Goal: Transaction & Acquisition: Purchase product/service

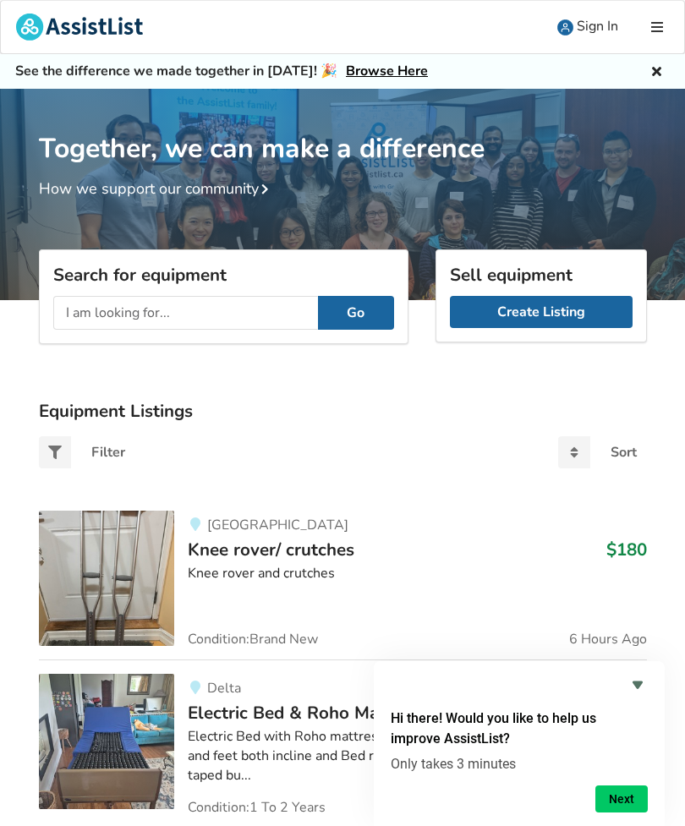
click at [80, 305] on input "text" at bounding box center [185, 313] width 265 height 34
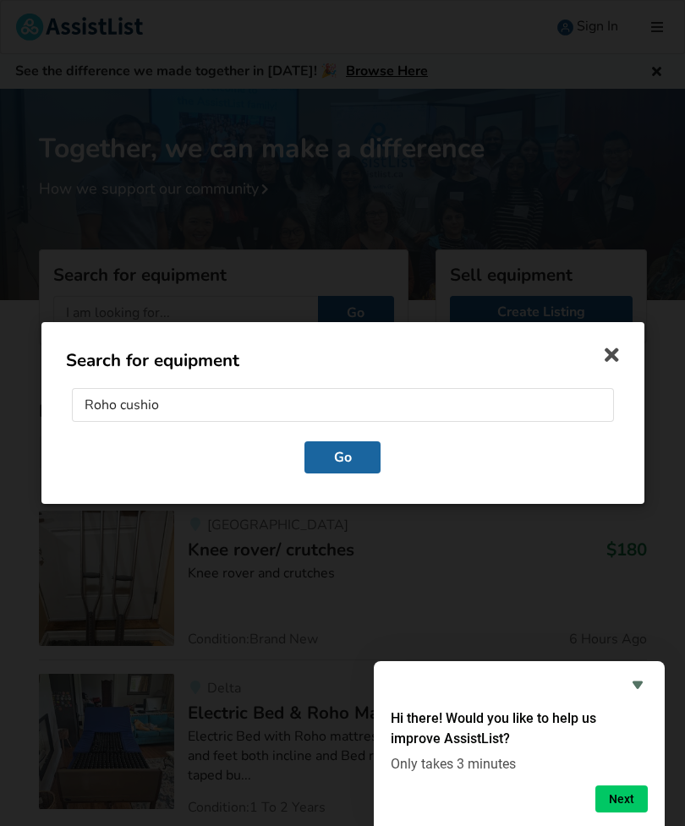
type input "Roho cushion"
click at [342, 459] on button "Go" at bounding box center [343, 458] width 76 height 32
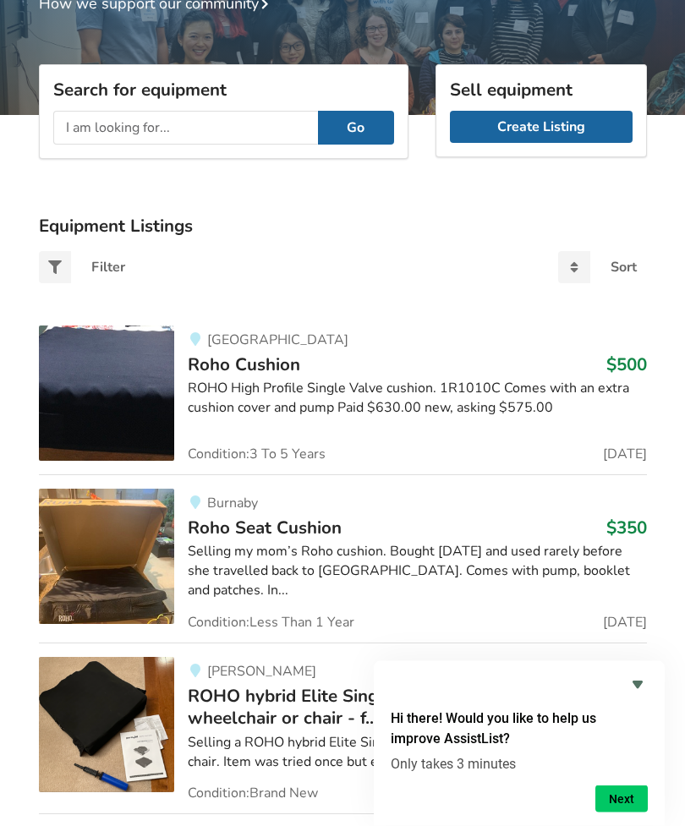
scroll to position [185, 0]
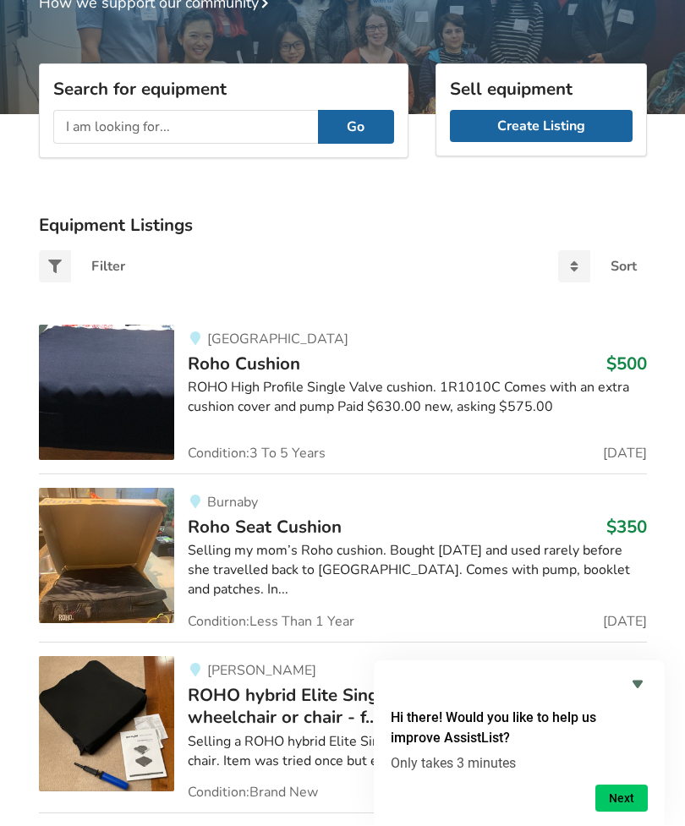
click at [103, 421] on img at bounding box center [106, 393] width 135 height 135
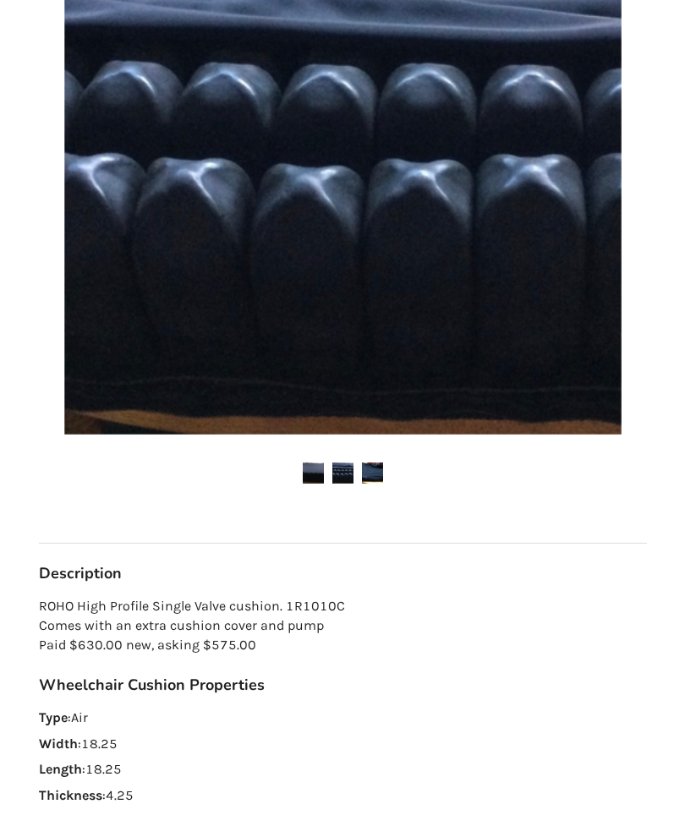
scroll to position [431, 0]
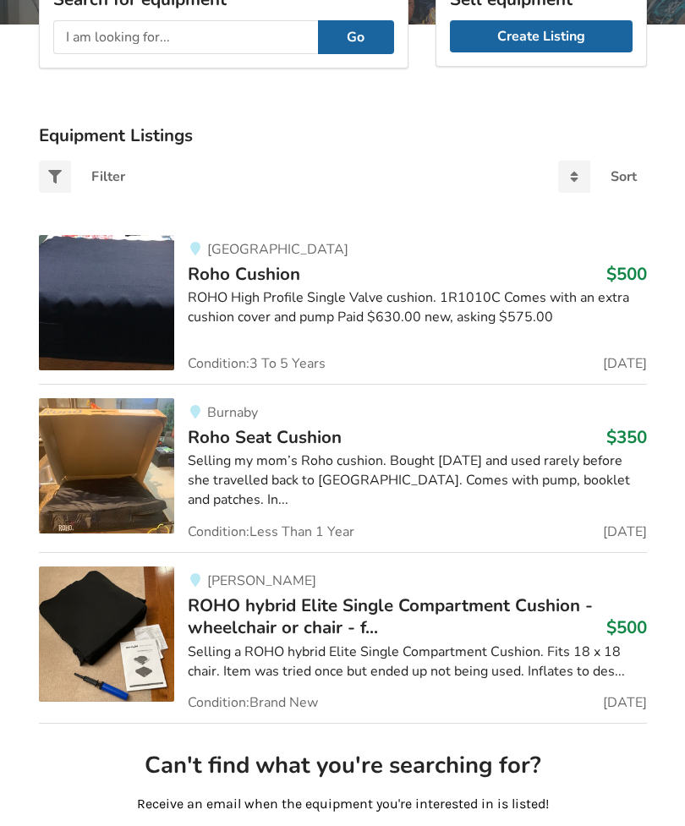
scroll to position [284, 0]
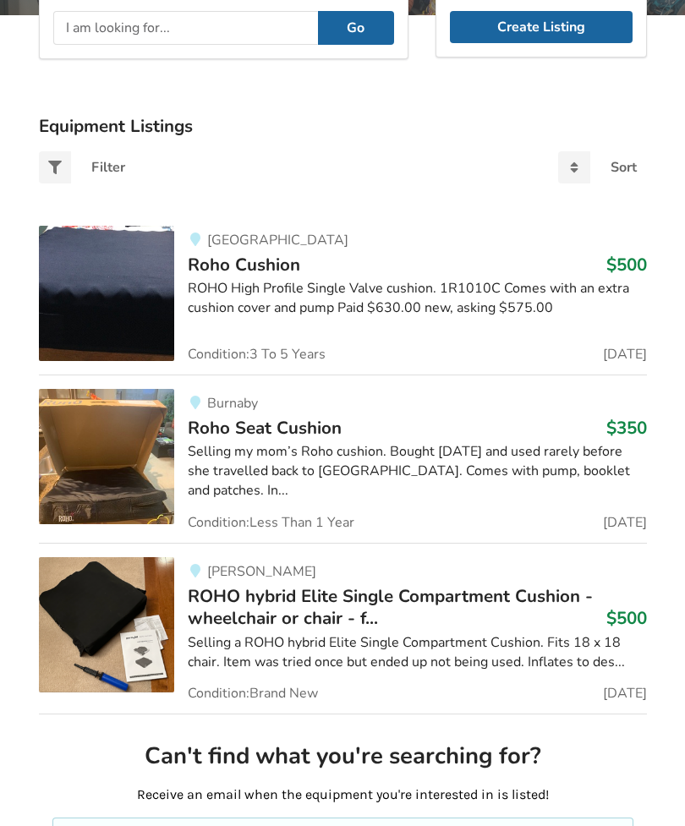
click at [99, 494] on img at bounding box center [106, 457] width 135 height 135
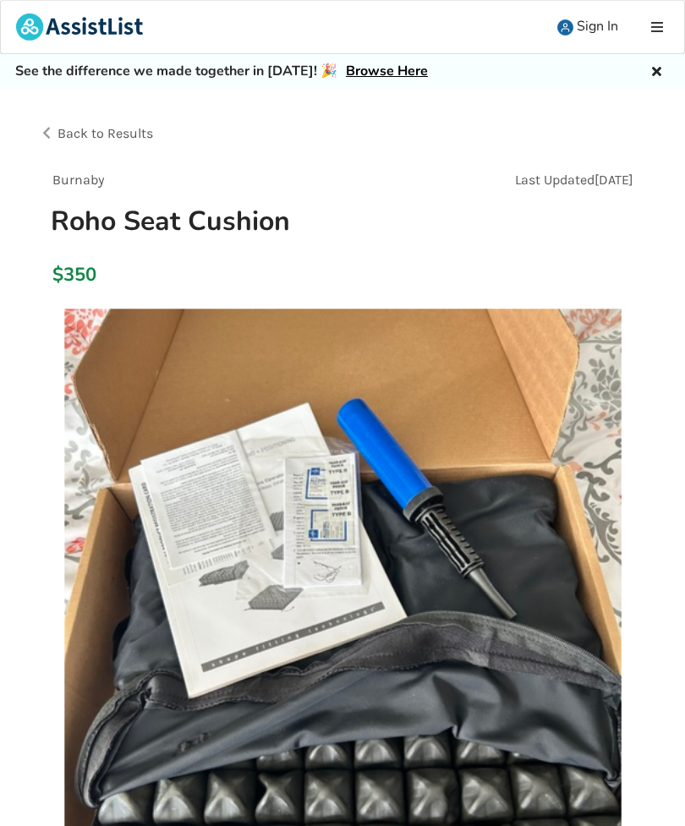
click at [193, 531] on img at bounding box center [342, 587] width 557 height 557
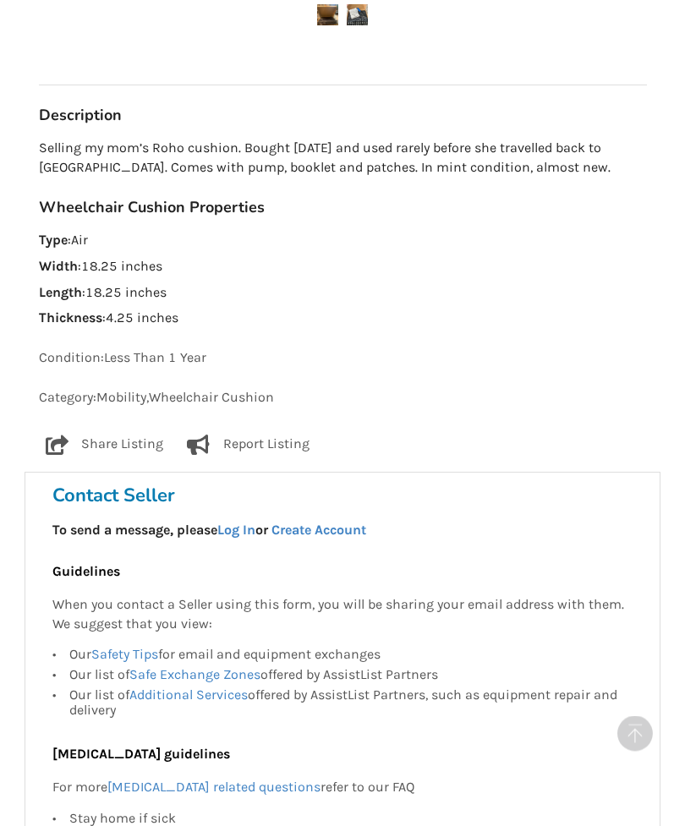
scroll to position [883, 0]
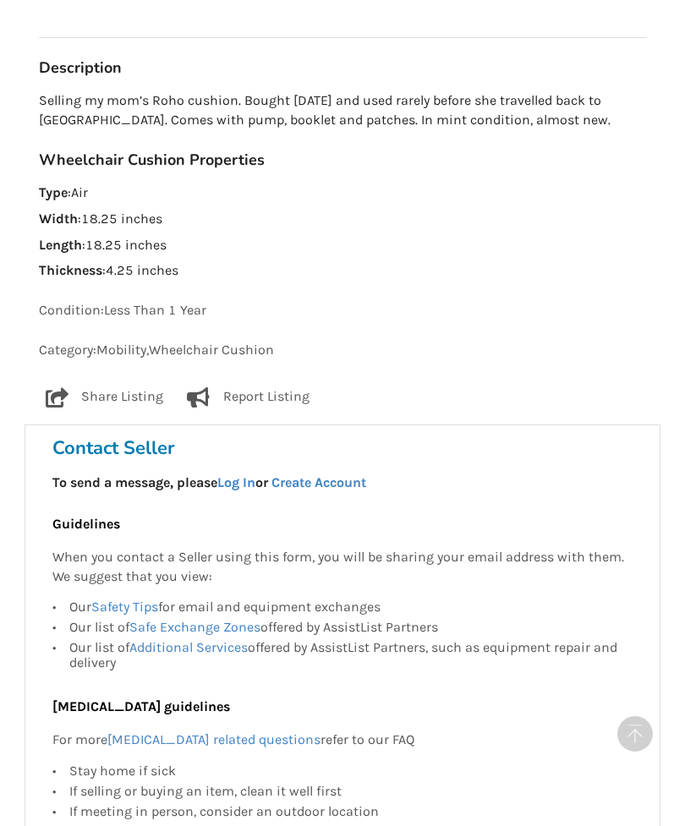
scroll to position [285, 0]
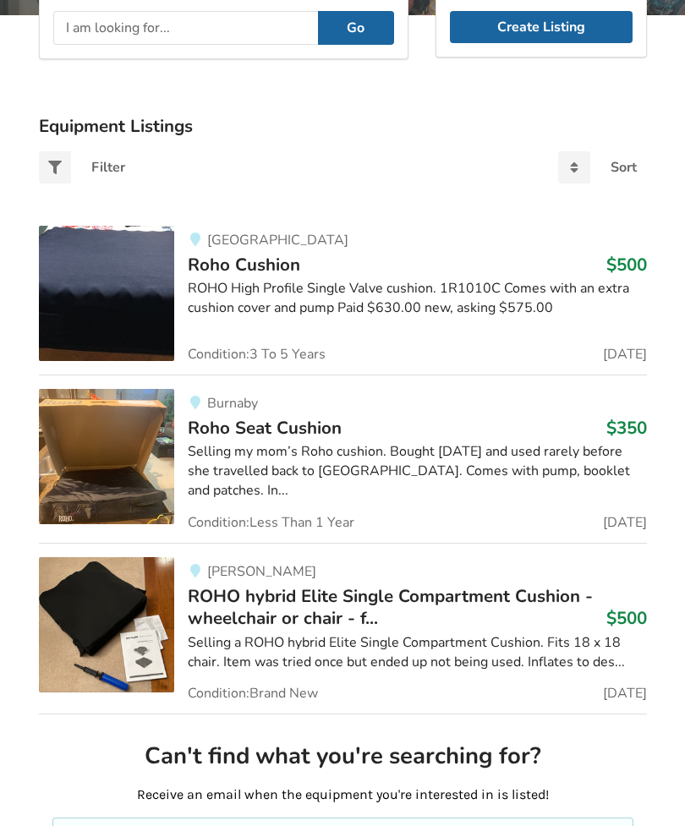
click at [221, 705] on link "[PERSON_NAME] ROHO hybrid Elite Single Compartment Cushion - wheelchair or chai…" at bounding box center [343, 629] width 608 height 172
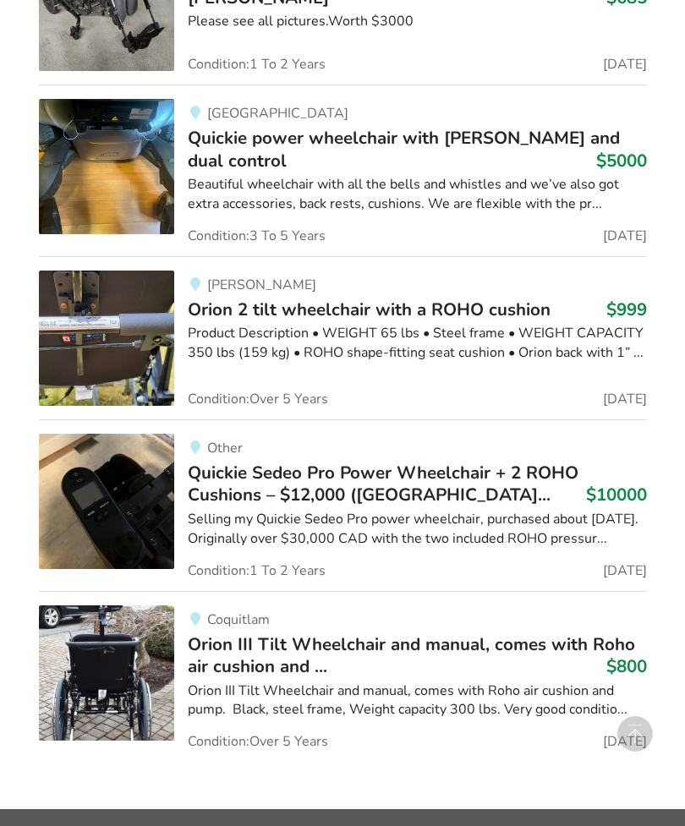
scroll to position [1324, 0]
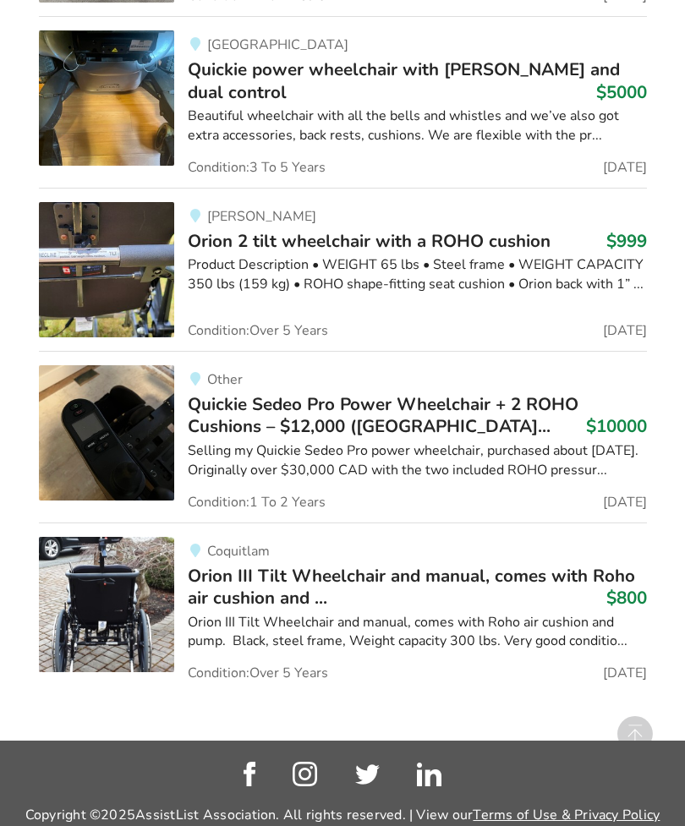
click at [66, 772] on div at bounding box center [342, 774] width 677 height 25
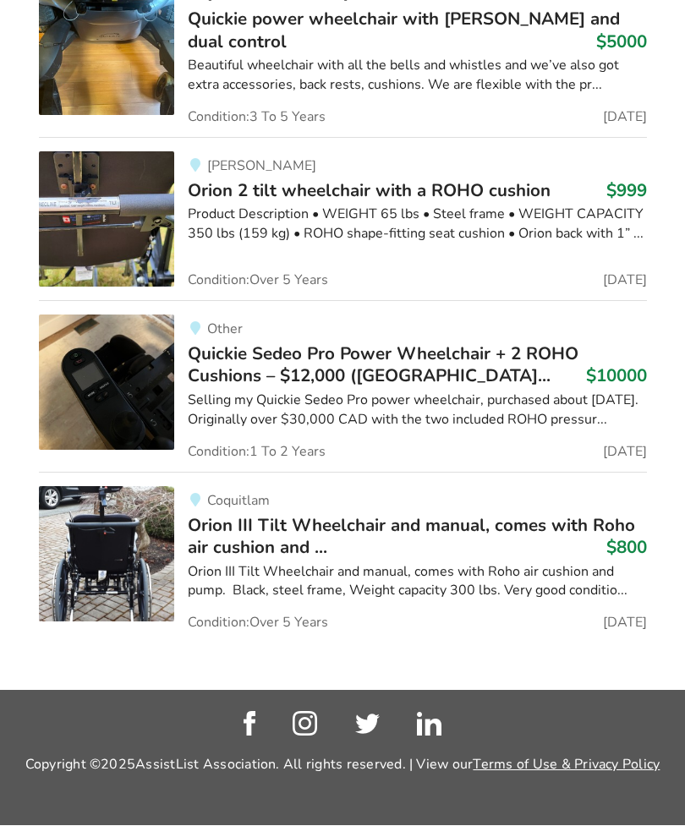
scroll to position [1378, 0]
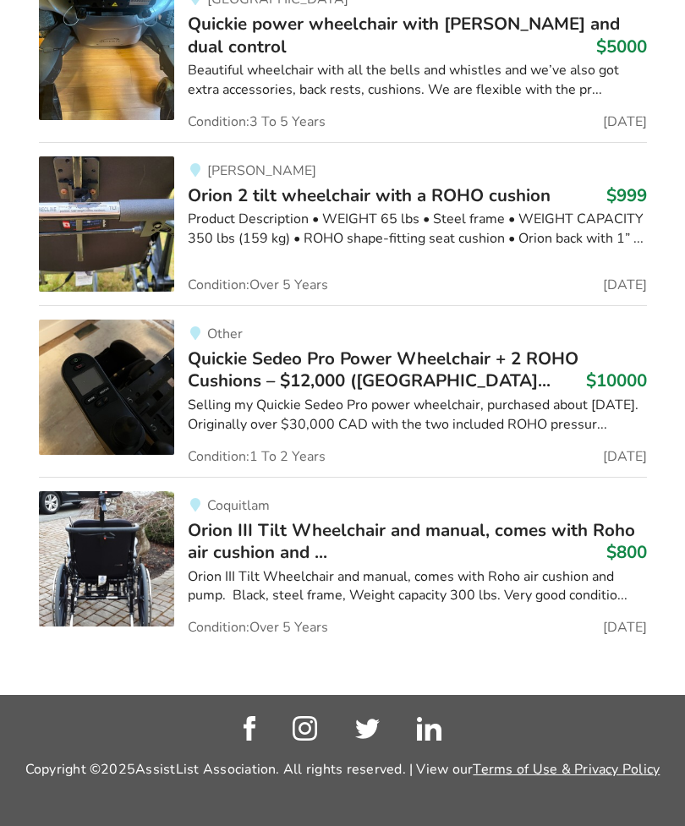
click at [476, 776] on link "Terms of Use & Privacy Policy" at bounding box center [566, 770] width 187 height 19
